Goal: Find specific page/section: Find specific page/section

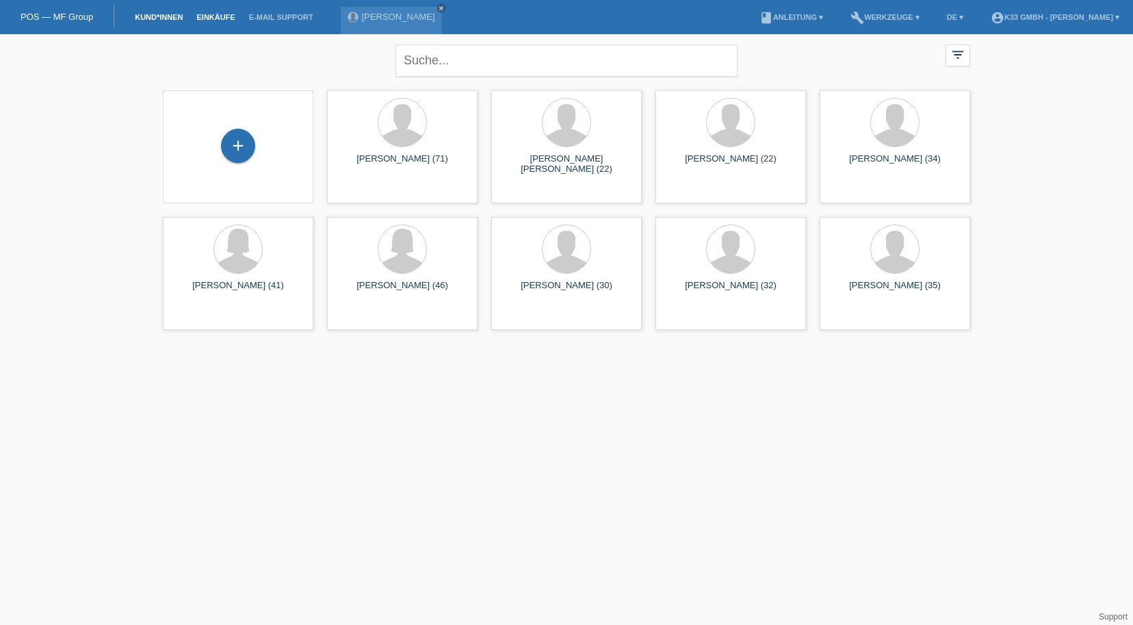
click at [213, 16] on link "Einkäufe" at bounding box center [216, 17] width 52 height 8
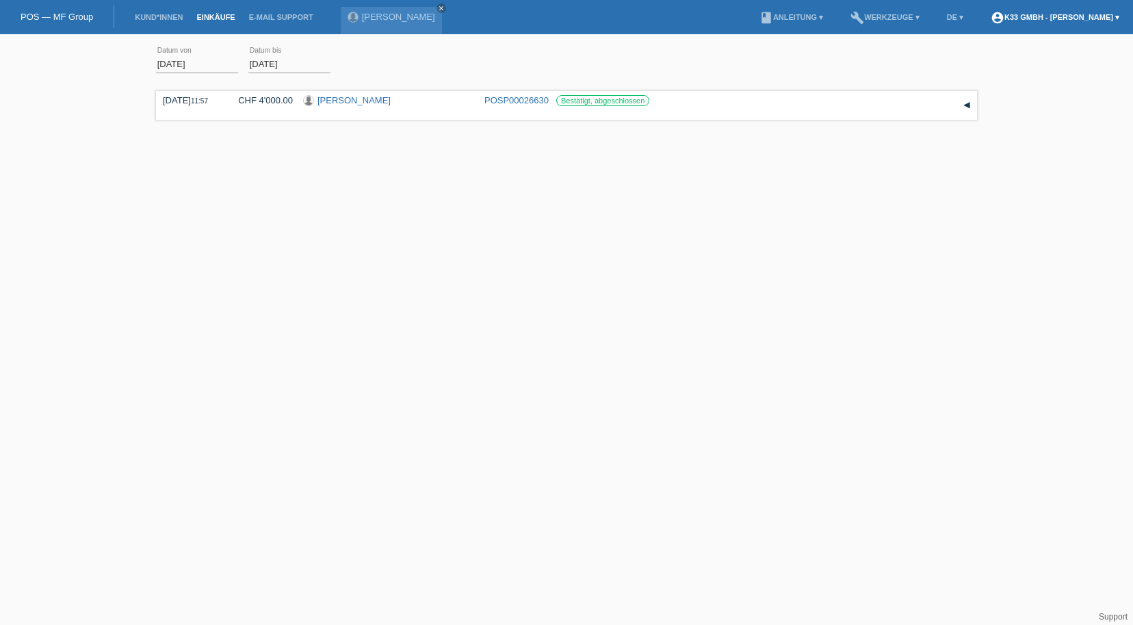
click at [1021, 16] on link "account_circle K33 GmbH - Giuliano Stellini ▾" at bounding box center [1055, 17] width 142 height 8
click at [67, 21] on link "POS — MF Group" at bounding box center [57, 17] width 73 height 10
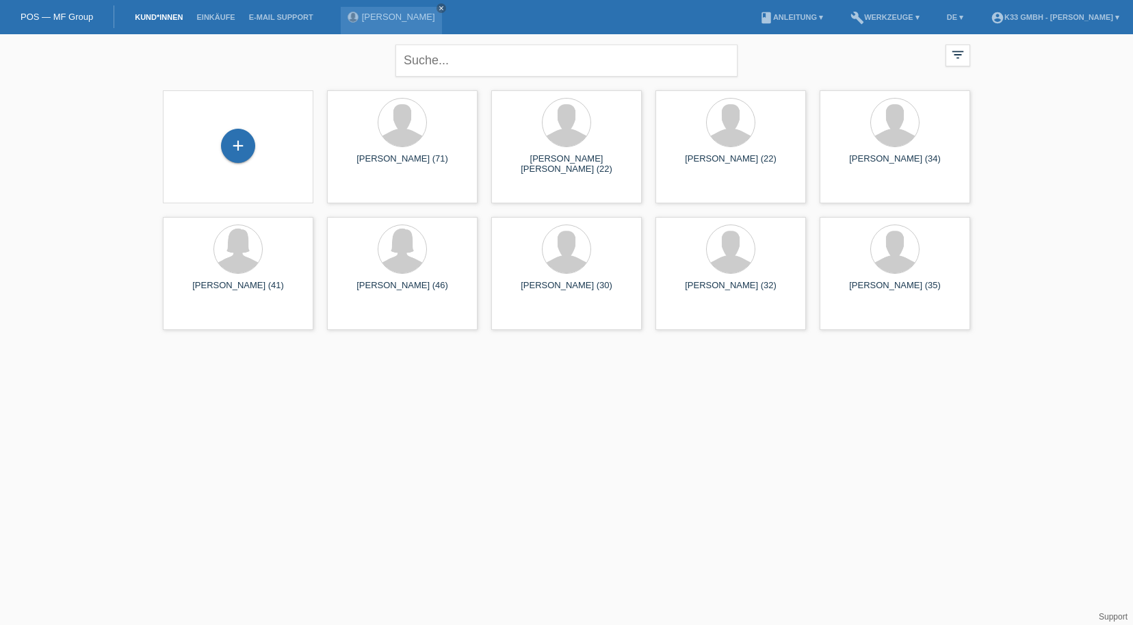
click at [91, 20] on link "POS — MF Group" at bounding box center [57, 17] width 73 height 10
click at [218, 20] on link "Einkäufe" at bounding box center [216, 17] width 52 height 8
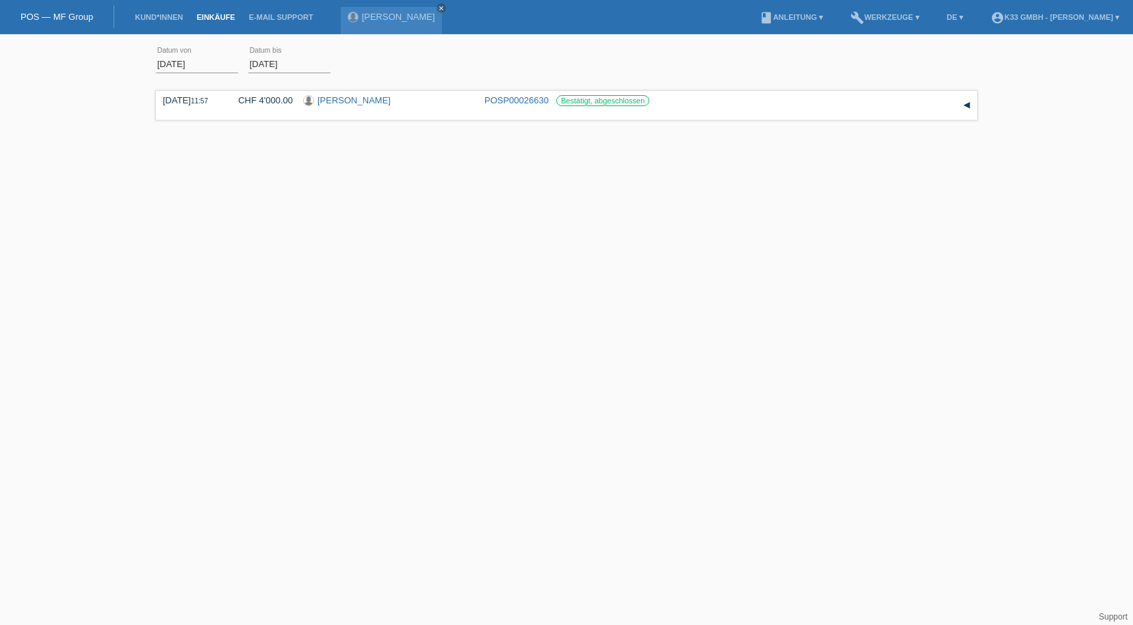
click at [1042, 8] on li "account_circle K33 GmbH - [PERSON_NAME] ▾" at bounding box center [1055, 17] width 142 height 35
click at [1049, 14] on link "account_circle K33 GmbH - [PERSON_NAME] ▾" at bounding box center [1055, 17] width 142 height 8
click at [858, 17] on link "build Werkzeuge ▾" at bounding box center [885, 17] width 83 height 8
click at [849, 73] on span "Einstellungen" at bounding box center [864, 72] width 57 height 16
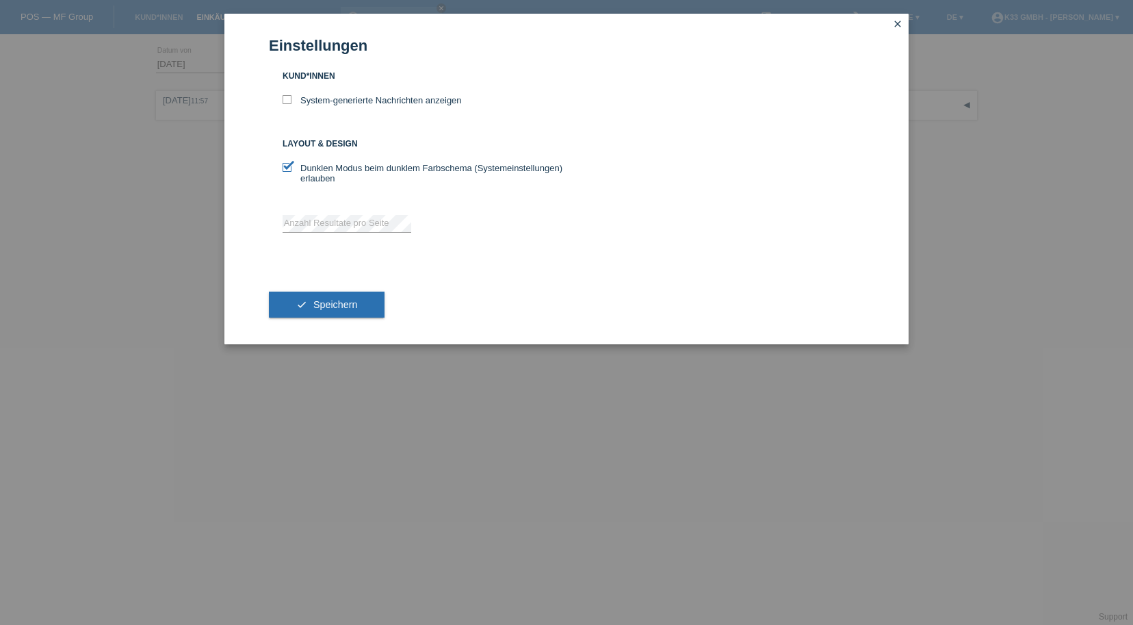
click at [163, 187] on div "Einstellungen Kund*innen System-generierte Nachrichten anzeigen Layout & Design…" at bounding box center [566, 312] width 1133 height 625
click at [227, 186] on div "Einstellungen Kund*innen System-generierte Nachrichten anzeigen Layout & Design…" at bounding box center [567, 179] width 684 height 331
